Goal: Find specific fact: Find specific fact

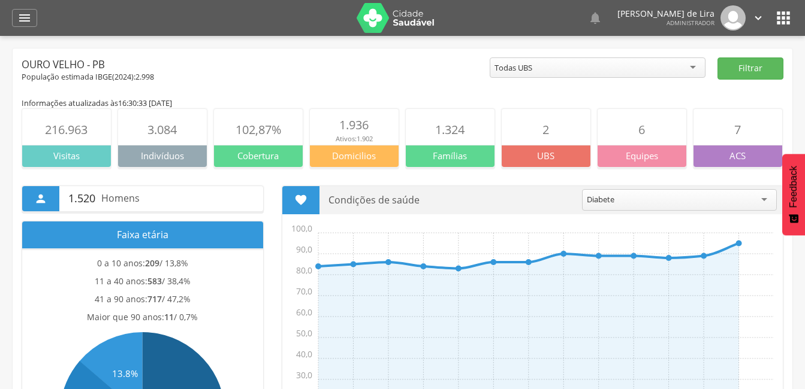
click at [13, 16] on div "" at bounding box center [24, 18] width 25 height 18
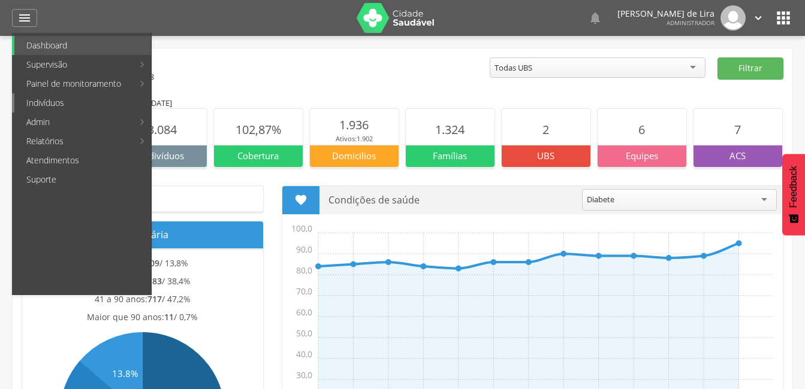
click at [71, 110] on link "Indivíduos" at bounding box center [82, 102] width 137 height 19
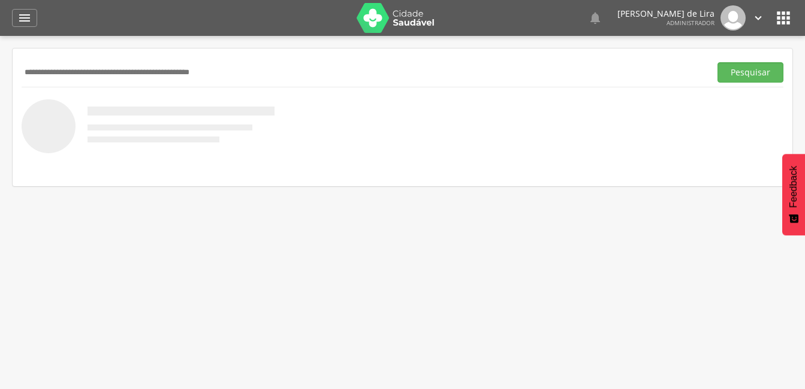
click at [82, 72] on input "text" at bounding box center [364, 72] width 684 height 20
type input "**********"
click at [735, 69] on button "Pesquisar" at bounding box center [750, 72] width 66 height 20
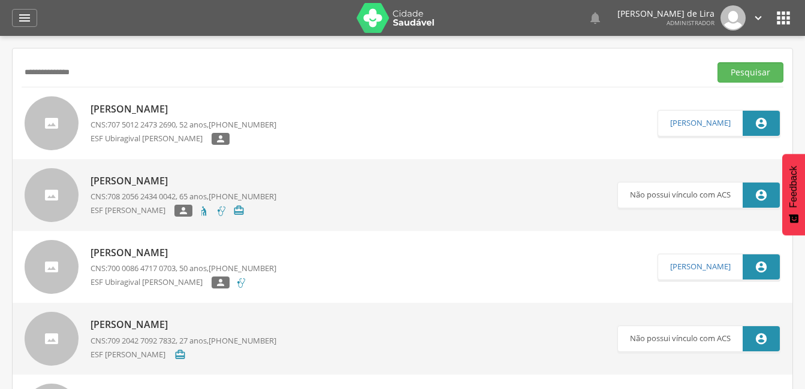
click at [150, 108] on p "[PERSON_NAME]" at bounding box center [183, 109] width 186 height 14
type input "**********"
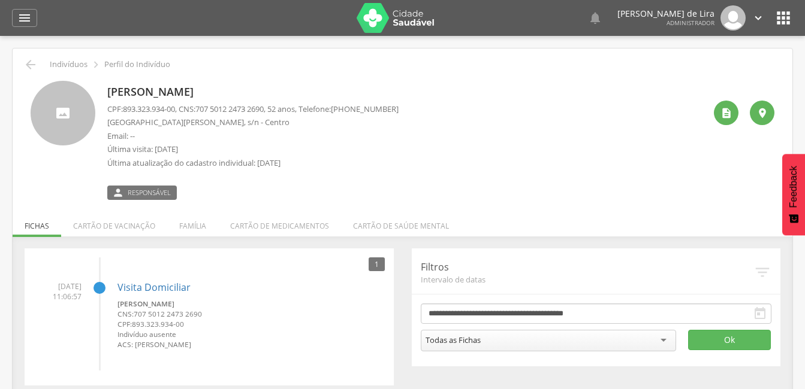
drag, startPoint x: 267, startPoint y: 89, endPoint x: 111, endPoint y: 80, distance: 155.4
click at [111, 80] on div "[PERSON_NAME] CPF: 893.323.934-00 , CNS: [PHONE_NUMBER] , 52 anos, Telefone: [P…" at bounding box center [402, 136] width 761 height 128
copy p "[PERSON_NAME]"
drag, startPoint x: 179, startPoint y: 109, endPoint x: 123, endPoint y: 109, distance: 55.1
click at [123, 109] on p "CPF: 893.323.934-00 , CNS: [PHONE_NUMBER] , 52 anos, Telefone: [PHONE_NUMBER]" at bounding box center [252, 109] width 291 height 11
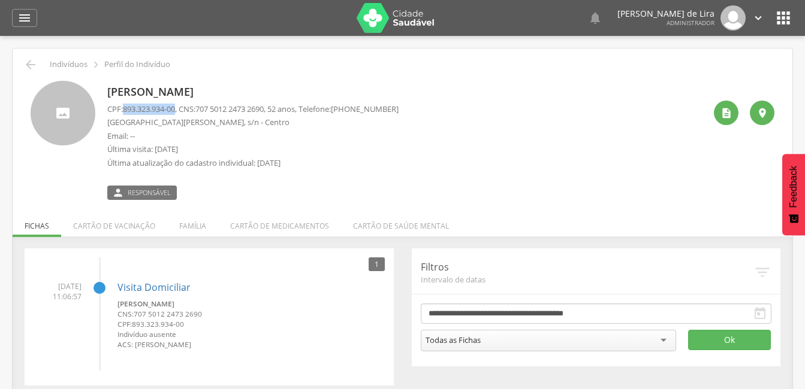
copy p "893.323.934-00"
drag, startPoint x: 277, startPoint y: 108, endPoint x: 200, endPoint y: 108, distance: 77.3
click at [200, 108] on p "CPF: 893.323.934-00 , CNS: [PHONE_NUMBER] , 52 anos, Telefone: [PHONE_NUMBER]" at bounding box center [252, 109] width 291 height 11
drag, startPoint x: 200, startPoint y: 108, endPoint x: 217, endPoint y: 108, distance: 16.8
click at [217, 108] on span "707 5012 2473 2690" at bounding box center [229, 109] width 68 height 11
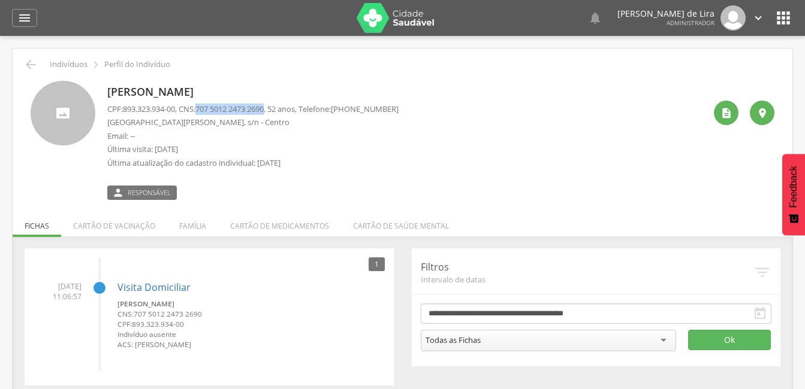
drag, startPoint x: 276, startPoint y: 105, endPoint x: 203, endPoint y: 107, distance: 73.1
click at [203, 107] on p "CPF: 893.323.934-00 , CNS: [PHONE_NUMBER] , 52 anos, Telefone: [PHONE_NUMBER]" at bounding box center [252, 109] width 291 height 11
copy span "707 5012 2473 2690"
drag, startPoint x: 180, startPoint y: 123, endPoint x: 109, endPoint y: 126, distance: 70.8
click at [109, 126] on p "[GEOGRAPHIC_DATA][PERSON_NAME], s/n - Centro" at bounding box center [252, 122] width 291 height 11
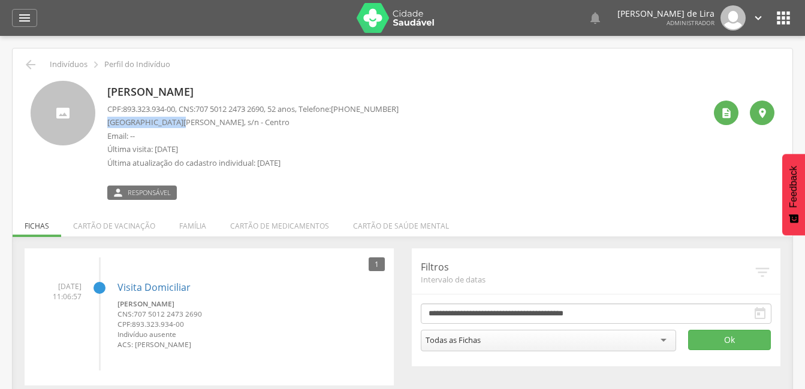
copy p "Rua [PERSON_NAME]"
drag, startPoint x: 144, startPoint y: 123, endPoint x: 136, endPoint y: 120, distance: 8.6
click at [136, 120] on p "[GEOGRAPHIC_DATA][PERSON_NAME], s/n - Centro" at bounding box center [252, 122] width 291 height 11
click at [14, 21] on div "" at bounding box center [24, 18] width 25 height 18
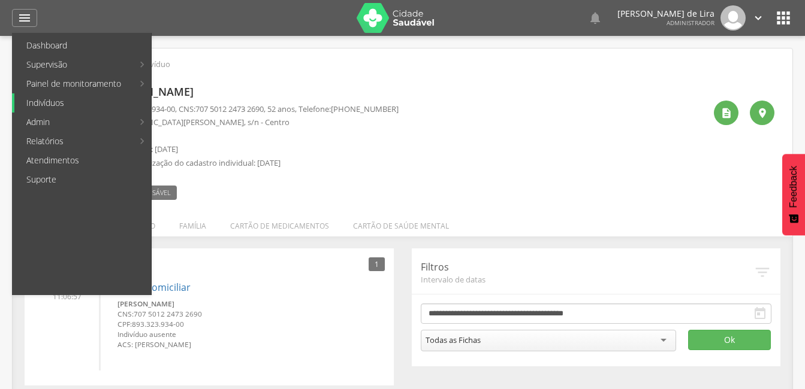
click at [83, 103] on link "Indivíduos" at bounding box center [82, 102] width 137 height 19
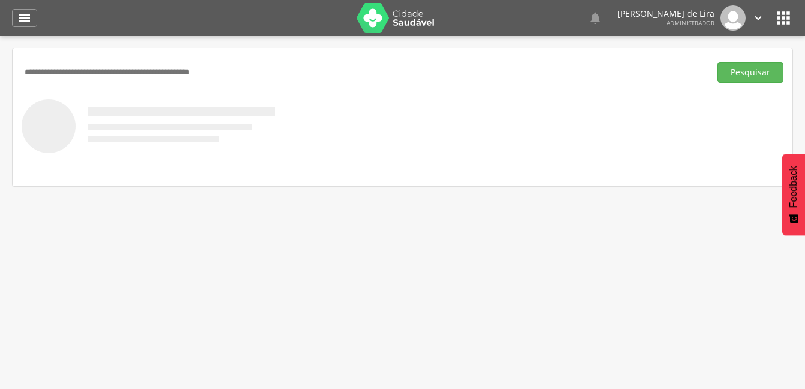
click at [82, 66] on input "text" at bounding box center [364, 72] width 684 height 20
type input "**********"
click at [751, 75] on button "Pesquisar" at bounding box center [750, 72] width 66 height 20
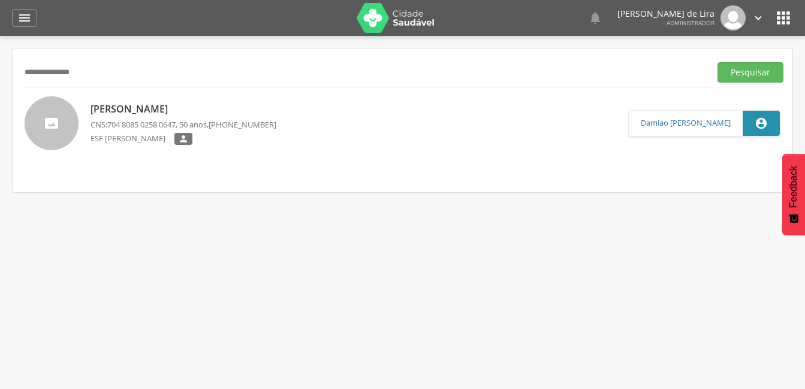
click at [170, 107] on p "[PERSON_NAME]" at bounding box center [183, 109] width 186 height 14
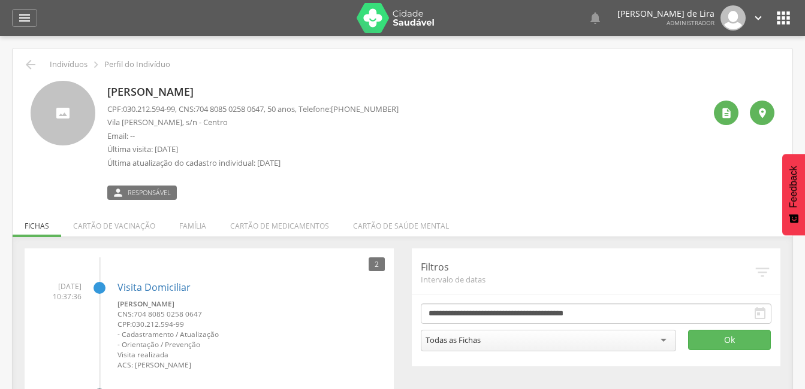
drag, startPoint x: 266, startPoint y: 91, endPoint x: 106, endPoint y: 87, distance: 160.0
click at [106, 87] on div "[PERSON_NAME] CPF: 030.212.594-99 , CNS: [PHONE_NUMBER] , 50 anos, Telefone: [P…" at bounding box center [403, 140] width 744 height 119
copy p "[PERSON_NAME]"
drag, startPoint x: 180, startPoint y: 109, endPoint x: 113, endPoint y: 110, distance: 67.7
click at [113, 110] on p "CPF: 030.212.594-99 , CNS: [PHONE_NUMBER] , 50 anos, Telefone: [PHONE_NUMBER]" at bounding box center [252, 109] width 291 height 11
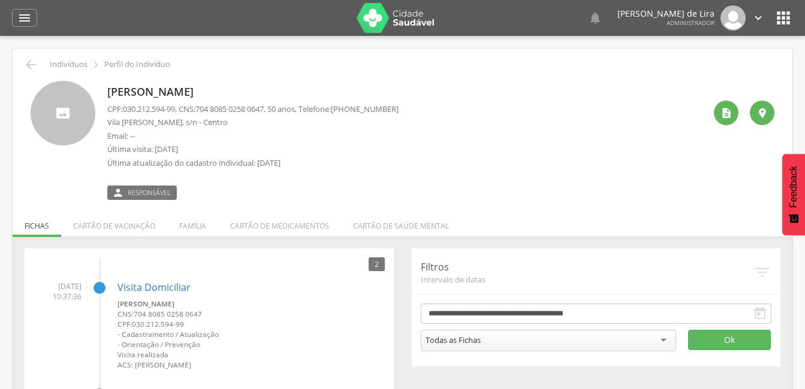
drag, startPoint x: 113, startPoint y: 110, endPoint x: 176, endPoint y: 99, distance: 63.8
click at [176, 99] on p "[PERSON_NAME]" at bounding box center [252, 92] width 291 height 16
drag, startPoint x: 181, startPoint y: 108, endPoint x: 123, endPoint y: 108, distance: 58.1
click at [123, 108] on p "CPF: 030.212.594-99 , CNS: [PHONE_NUMBER] , 50 anos, Telefone: [PHONE_NUMBER]" at bounding box center [252, 109] width 291 height 11
copy p "030.212.594-99"
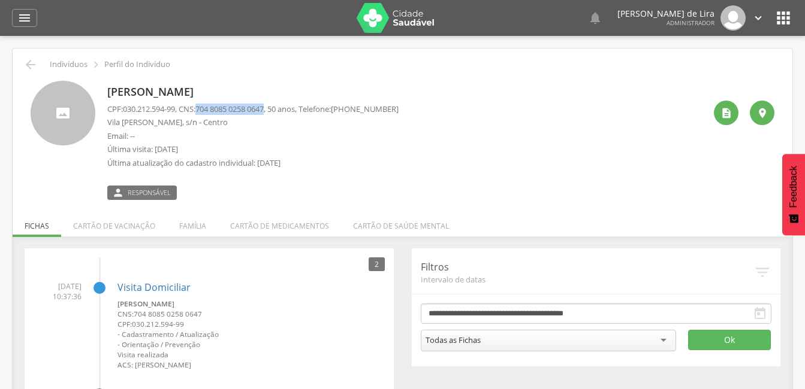
drag, startPoint x: 276, startPoint y: 108, endPoint x: 205, endPoint y: 110, distance: 70.1
click at [205, 110] on span "704 8085 0258 0647" at bounding box center [229, 109] width 68 height 11
copy span "704 8085 0258 0647"
drag, startPoint x: 184, startPoint y: 123, endPoint x: 106, endPoint y: 123, distance: 77.9
click at [106, 123] on div "[PERSON_NAME] CPF: 030.212.594-99 , CNS: [PHONE_NUMBER] , 50 anos, Telefone: [P…" at bounding box center [403, 140] width 744 height 119
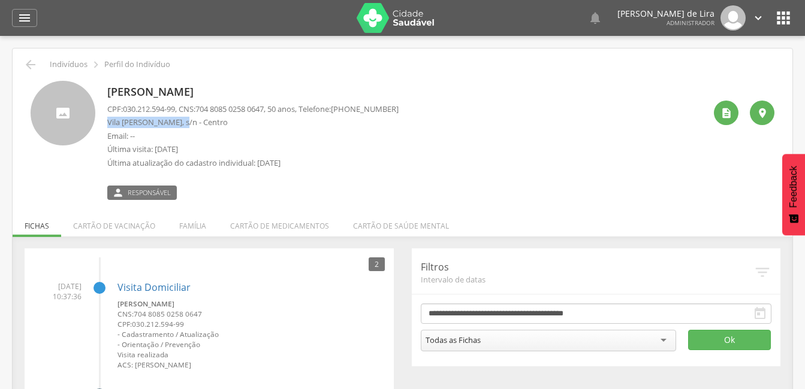
copy p "Vila [PERSON_NAME]"
